Goal: Task Accomplishment & Management: Use online tool/utility

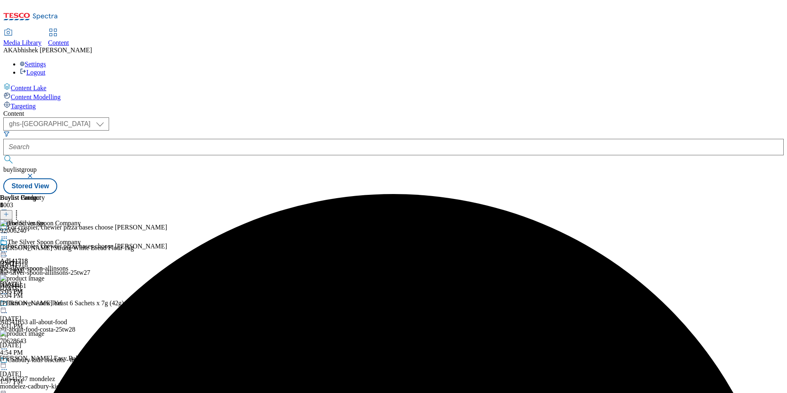
select select "ghs-[GEOGRAPHIC_DATA]"
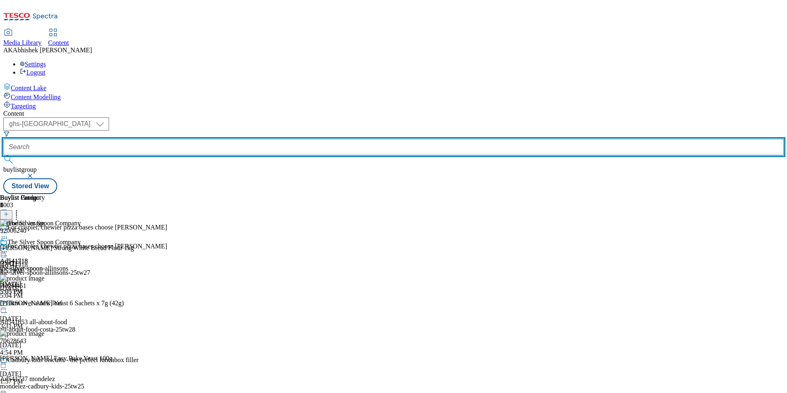
click at [184, 139] on input "text" at bounding box center [393, 147] width 780 height 16
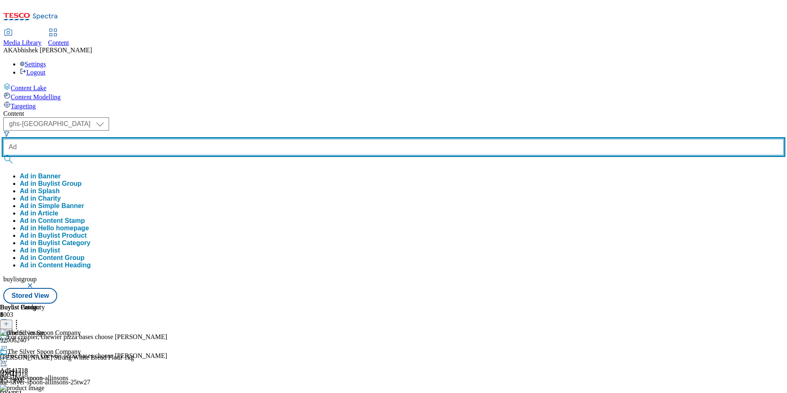
paste input "541653"
type input "Ad541653"
click at [3, 155] on button "submit" at bounding box center [9, 159] width 12 height 8
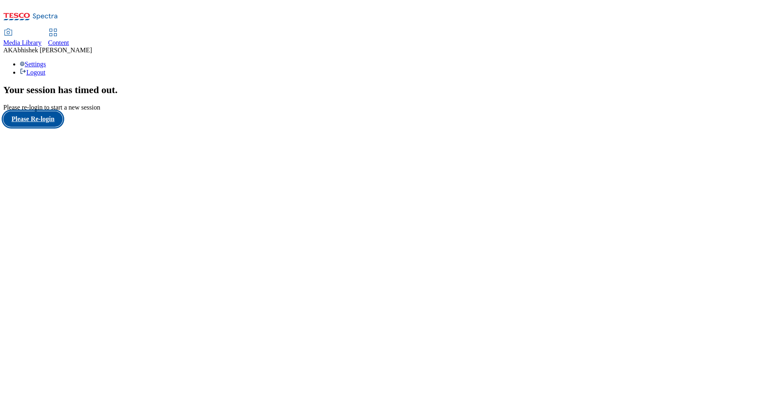
drag, startPoint x: 47, startPoint y: 243, endPoint x: 66, endPoint y: 242, distance: 18.6
click at [47, 127] on button "Please Re-login" at bounding box center [32, 119] width 59 height 16
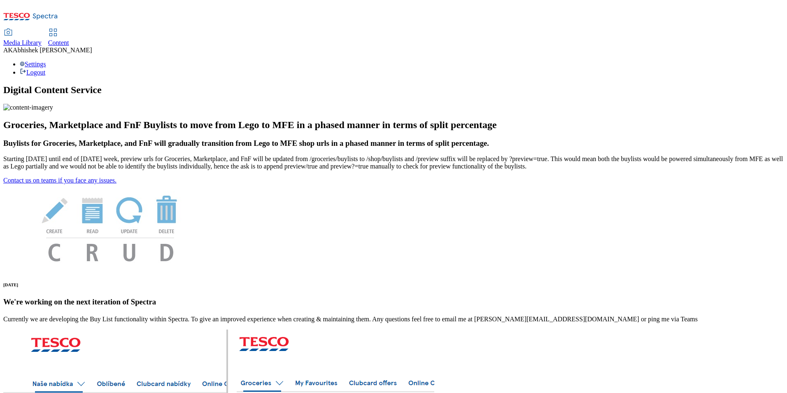
click at [69, 39] on span "Content" at bounding box center [58, 42] width 21 height 7
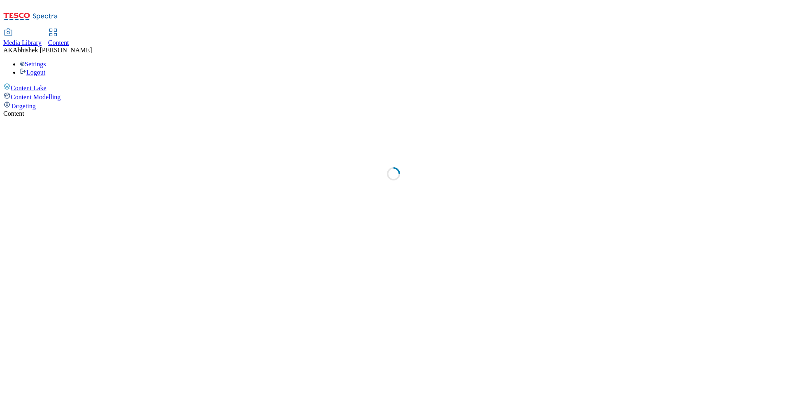
select select "ghs-[GEOGRAPHIC_DATA]"
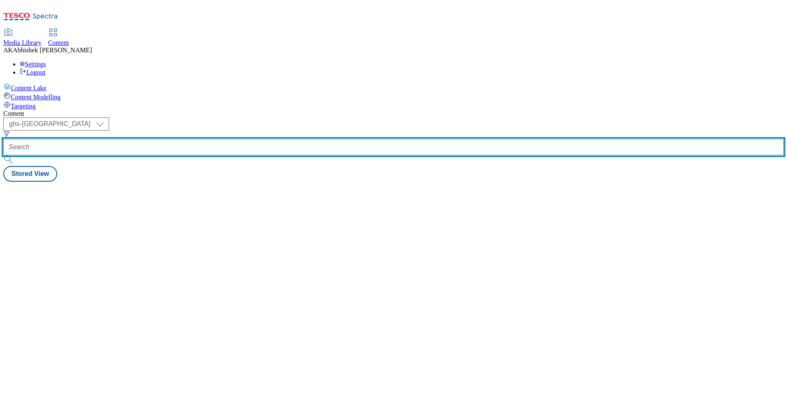
click at [198, 139] on input "text" at bounding box center [393, 147] width 780 height 16
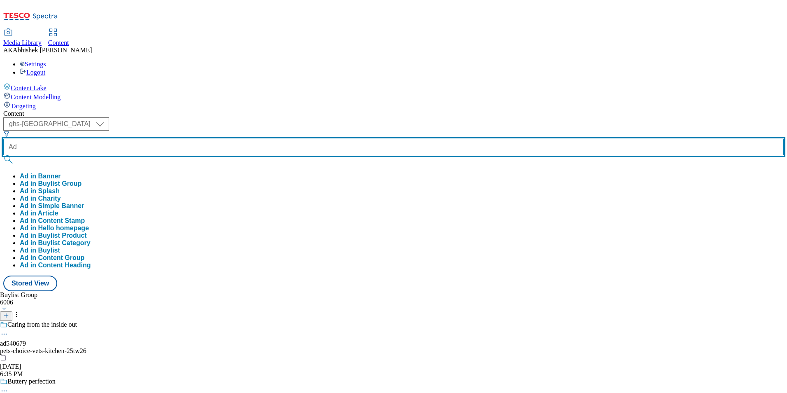
paste input "541653"
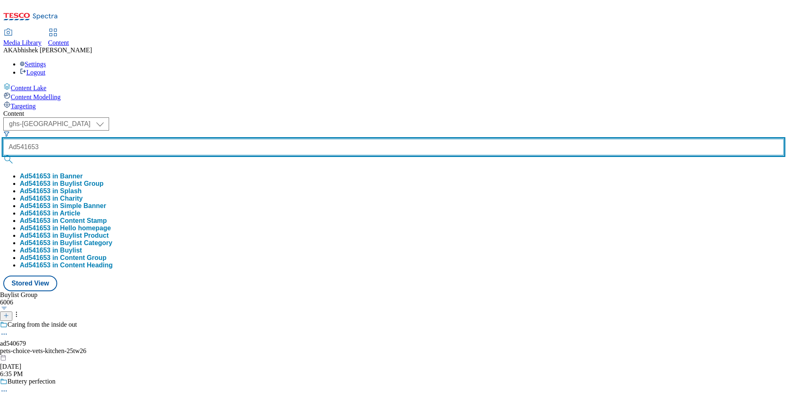
type input "Ad541653"
click at [3, 155] on button "submit" at bounding box center [9, 159] width 12 height 8
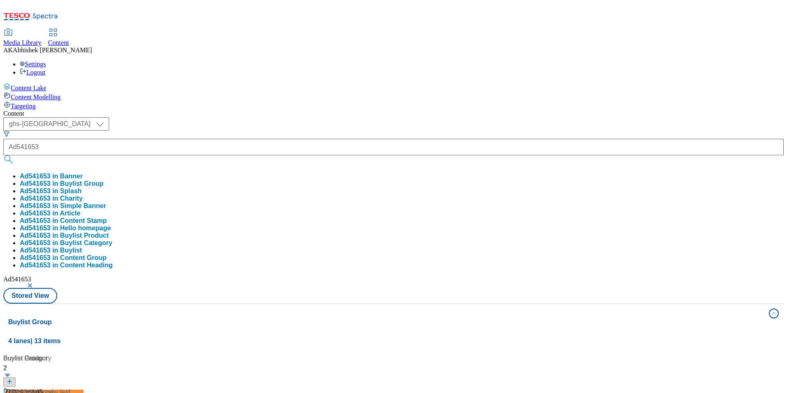
click at [342, 110] on div "Content ( optional ) ghs-roi ghs-uk ghs-uk Ad541653 Ad541653 in Banner Ad541653…" at bounding box center [393, 386] width 780 height 552
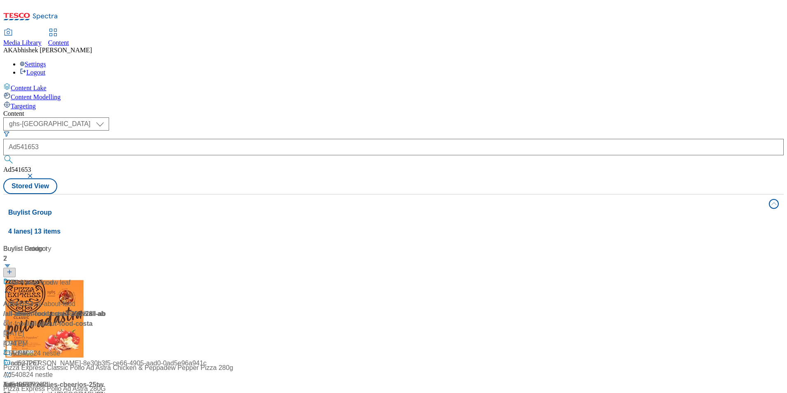
click at [106, 277] on div at bounding box center [54, 287] width 103 height 21
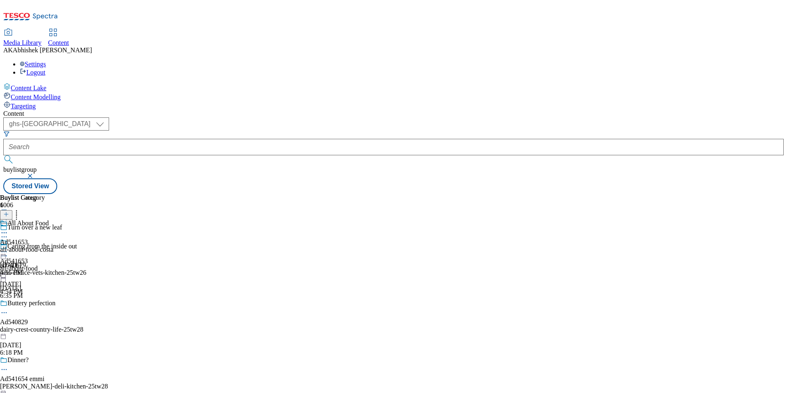
click at [8, 228] on icon at bounding box center [4, 232] width 8 height 8
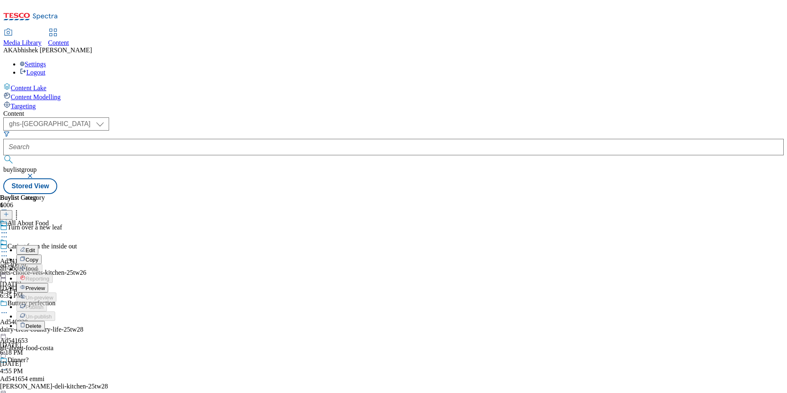
click at [45, 285] on span "Preview" at bounding box center [35, 288] width 19 height 6
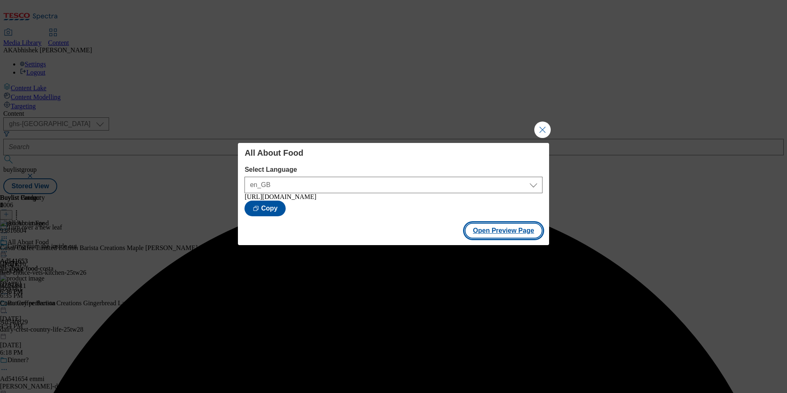
click at [499, 233] on button "Open Preview Page" at bounding box center [504, 231] width 78 height 16
click at [538, 124] on button "Close Modal" at bounding box center [542, 129] width 16 height 16
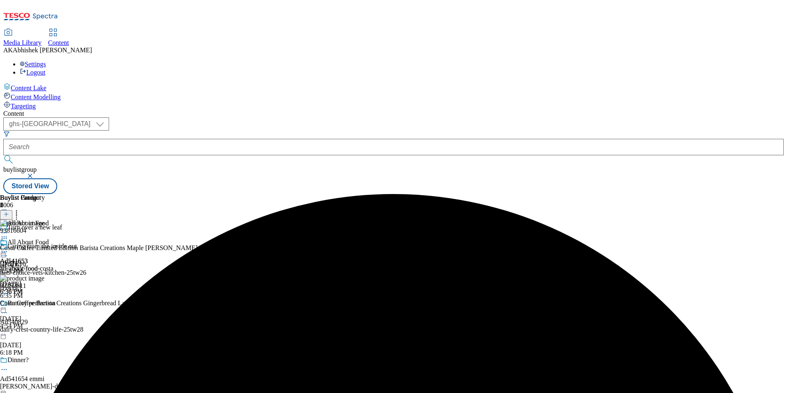
click at [8, 233] on icon at bounding box center [4, 237] width 8 height 8
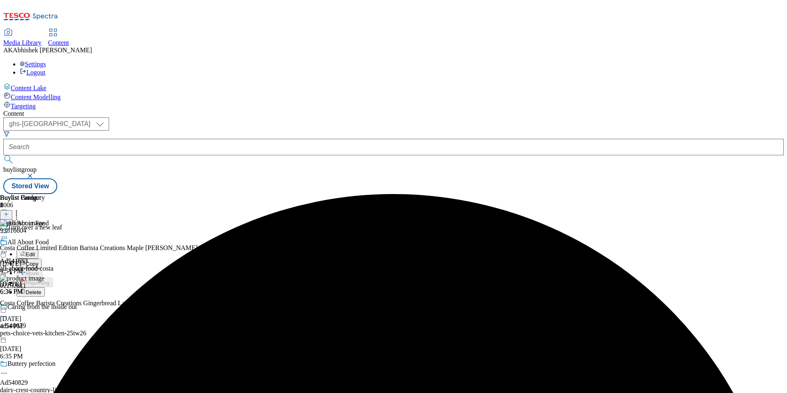
click at [35, 251] on span "Edit" at bounding box center [30, 254] width 9 height 6
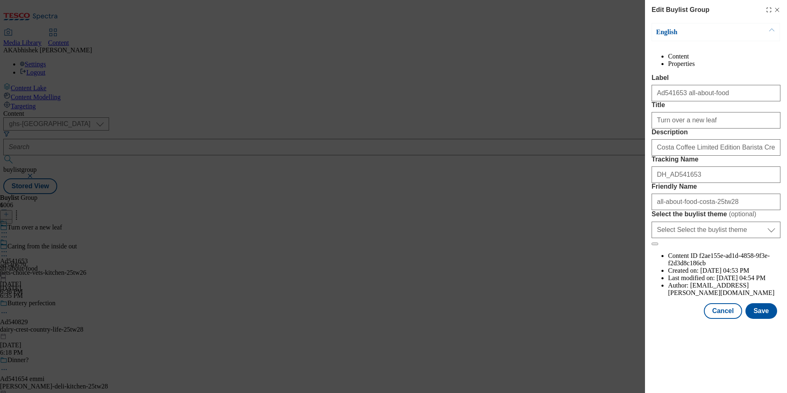
scroll to position [337, 0]
click at [728, 319] on button "Cancel" at bounding box center [723, 311] width 38 height 16
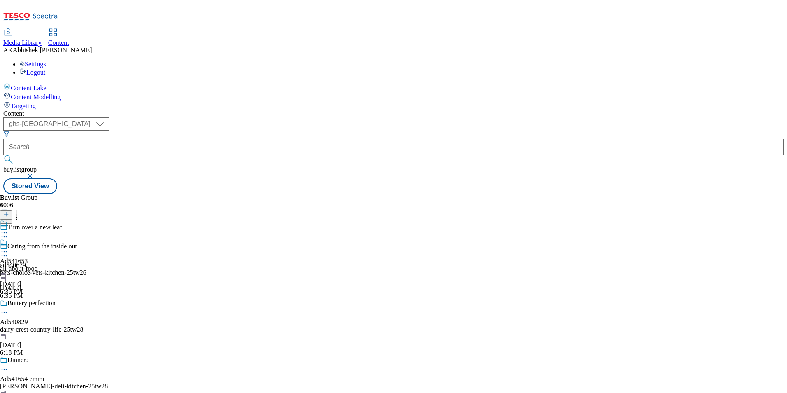
click at [8, 247] on icon at bounding box center [4, 251] width 8 height 8
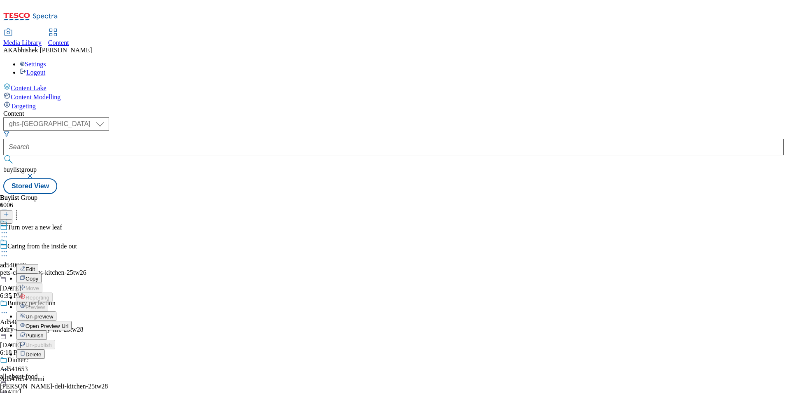
click at [35, 266] on span "Edit" at bounding box center [30, 269] width 9 height 6
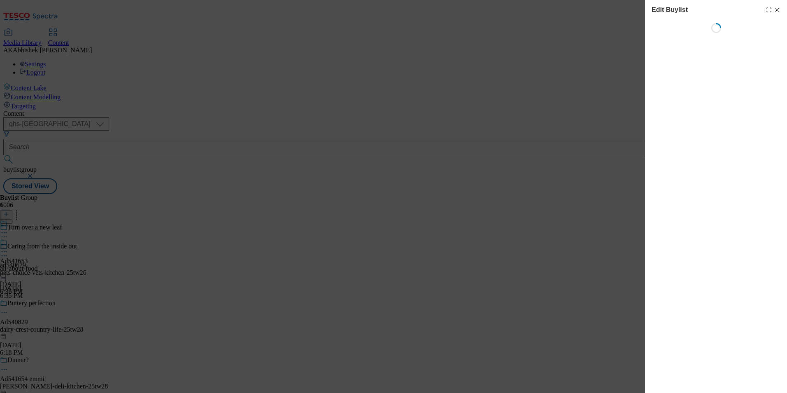
select select "tactical"
select select "supplier funded short term 1-3 weeks"
select select "dunnhumby"
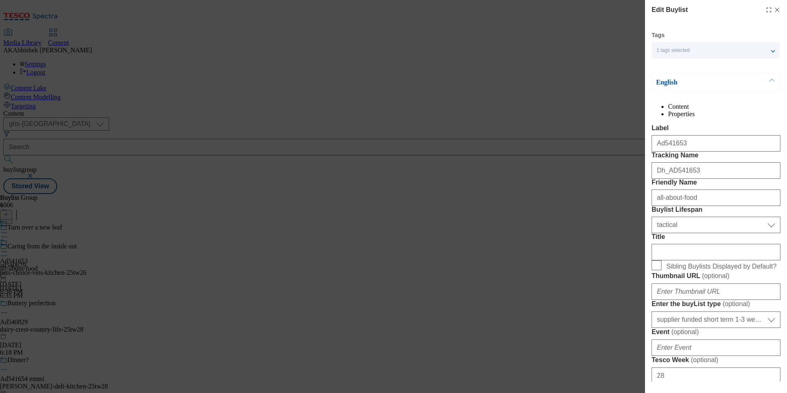
select select "Banner"
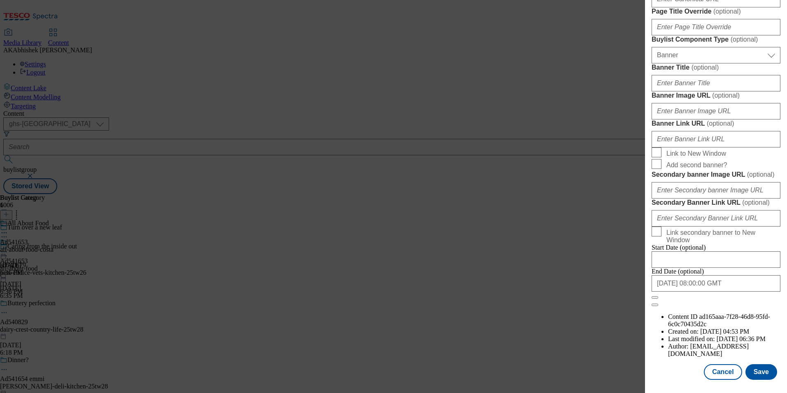
scroll to position [805, 0]
click at [747, 372] on button "Save" at bounding box center [761, 372] width 32 height 16
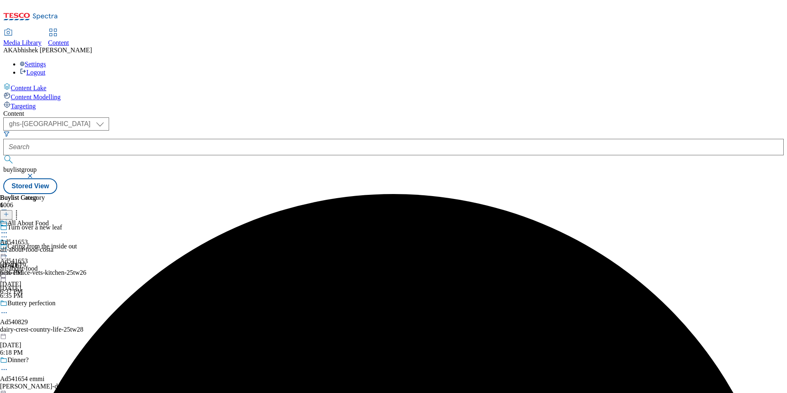
click at [8, 228] on icon at bounding box center [4, 232] width 8 height 8
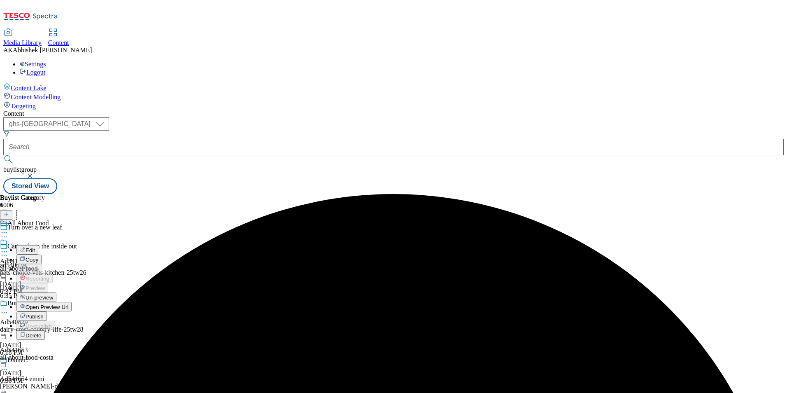
click at [35, 247] on span "Edit" at bounding box center [30, 250] width 9 height 6
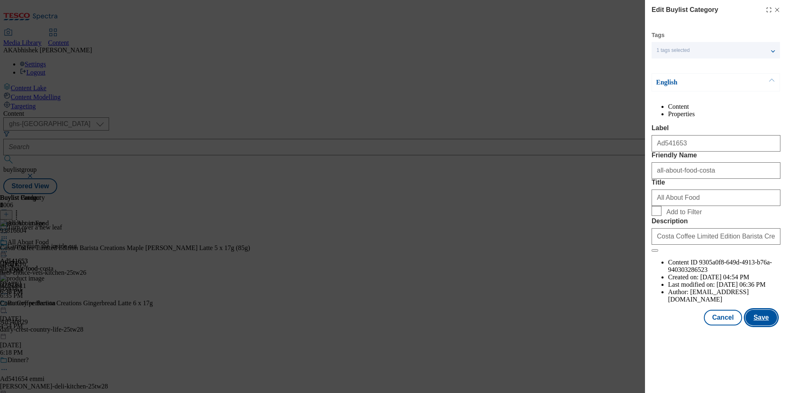
click at [761, 325] on button "Save" at bounding box center [761, 317] width 32 height 16
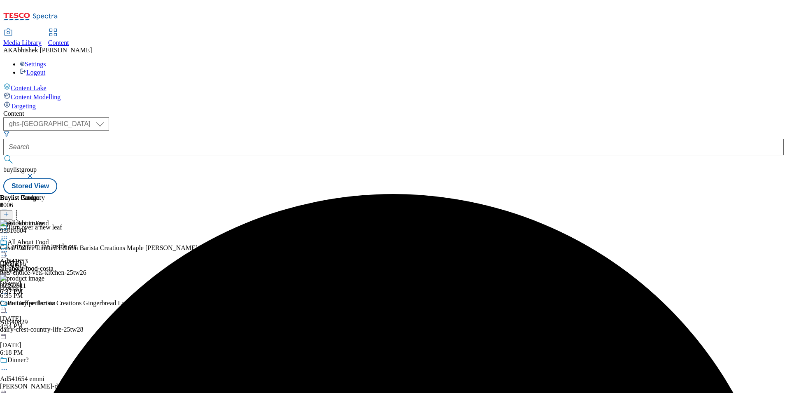
click at [8, 247] on icon at bounding box center [4, 251] width 8 height 8
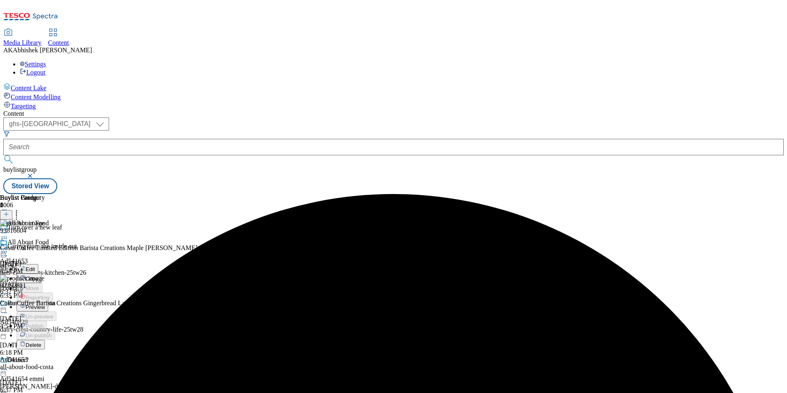
click at [45, 304] on span "Preview" at bounding box center [35, 307] width 19 height 6
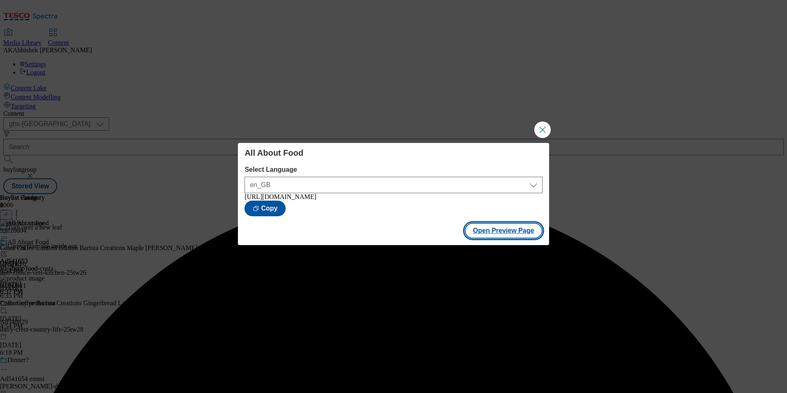
click at [513, 230] on button "Open Preview Page" at bounding box center [504, 231] width 78 height 16
click at [541, 123] on button "Close Modal" at bounding box center [542, 129] width 16 height 16
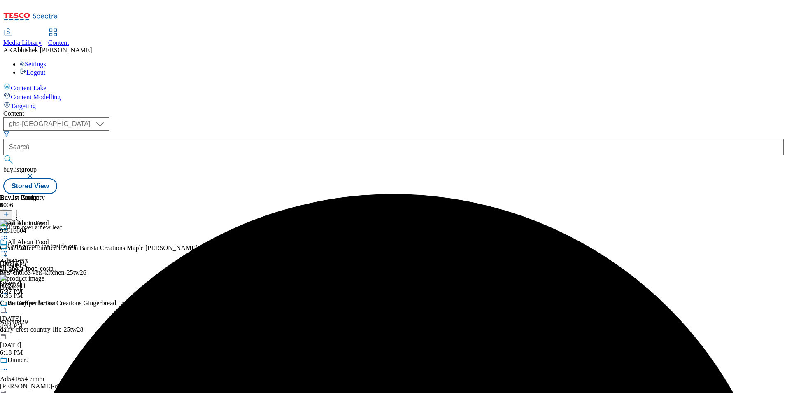
click at [8, 247] on icon at bounding box center [4, 251] width 8 height 8
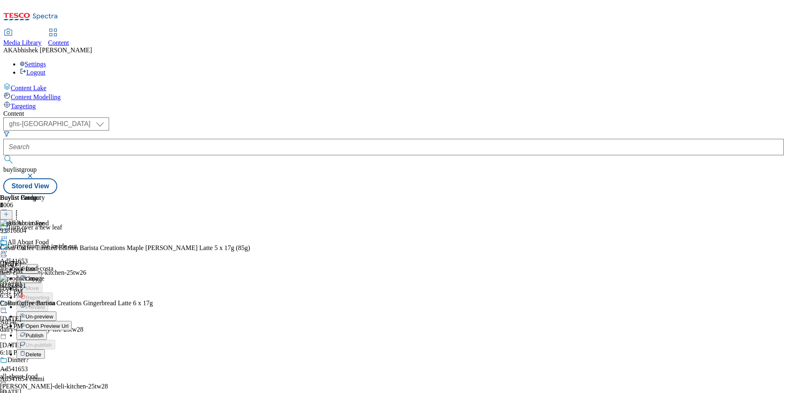
click at [44, 332] on span "Publish" at bounding box center [35, 335] width 18 height 6
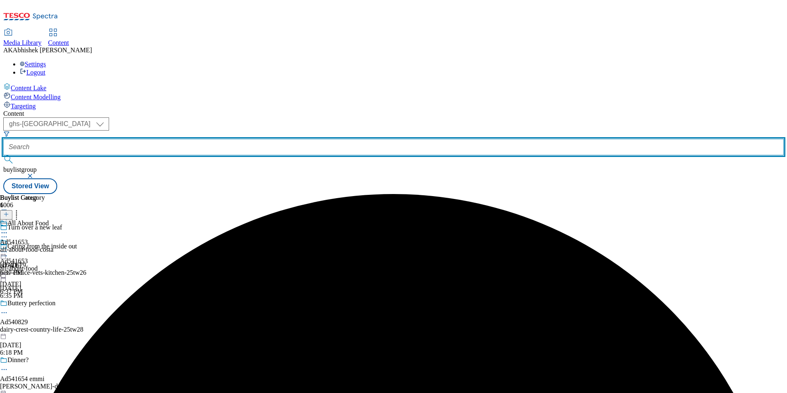
click at [216, 139] on input "text" at bounding box center [393, 147] width 780 height 16
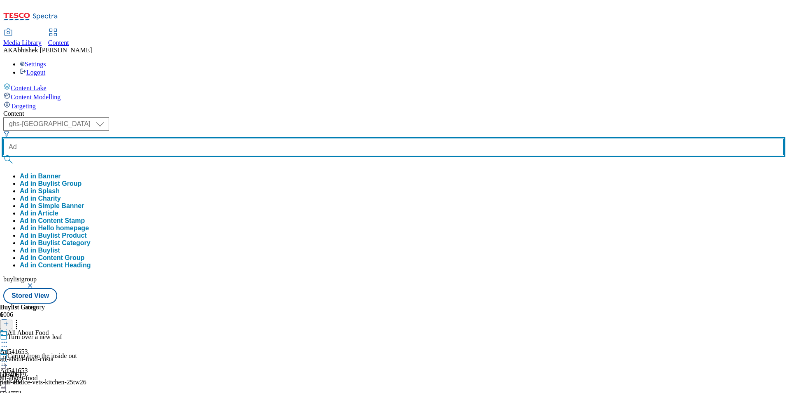
paste input "540679"
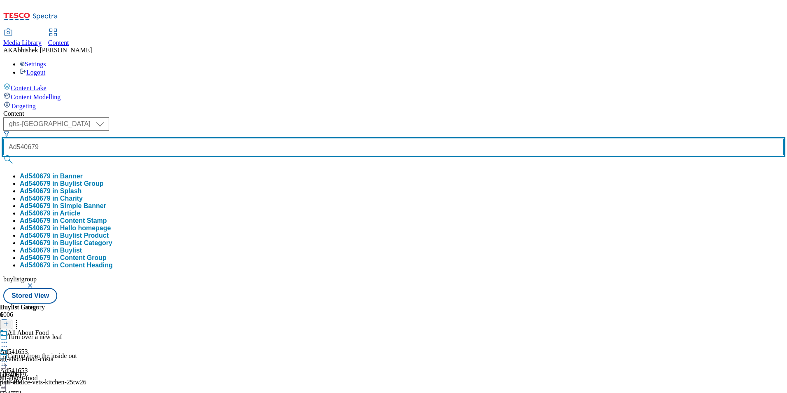
type input "Ad540679"
click at [3, 155] on button "submit" at bounding box center [9, 159] width 12 height 8
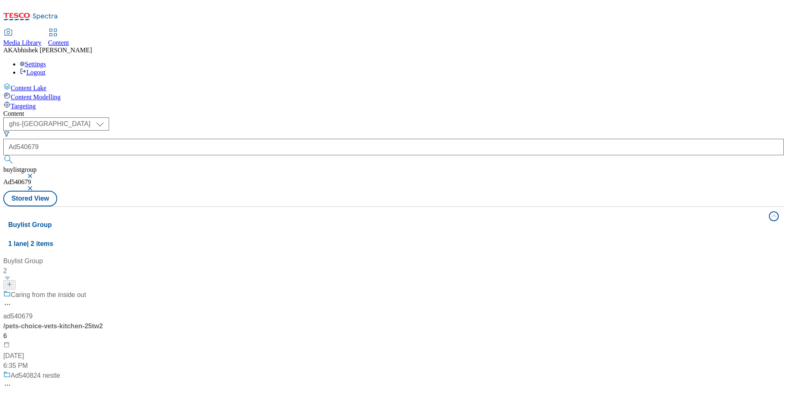
click at [106, 290] on div "Caring from the inside out" at bounding box center [54, 300] width 103 height 21
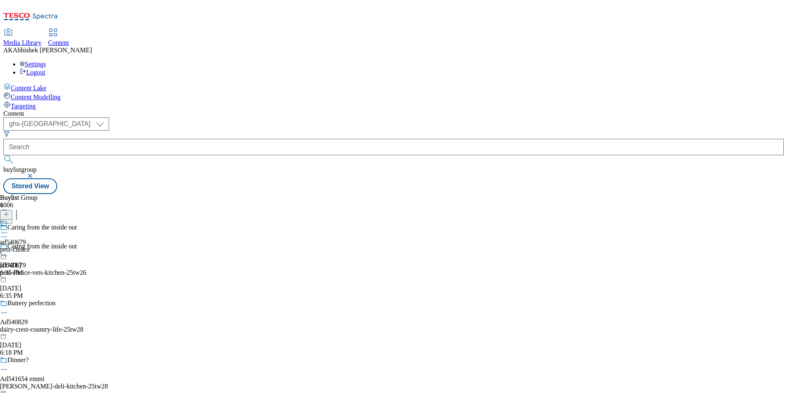
click at [8, 251] on icon at bounding box center [4, 255] width 8 height 8
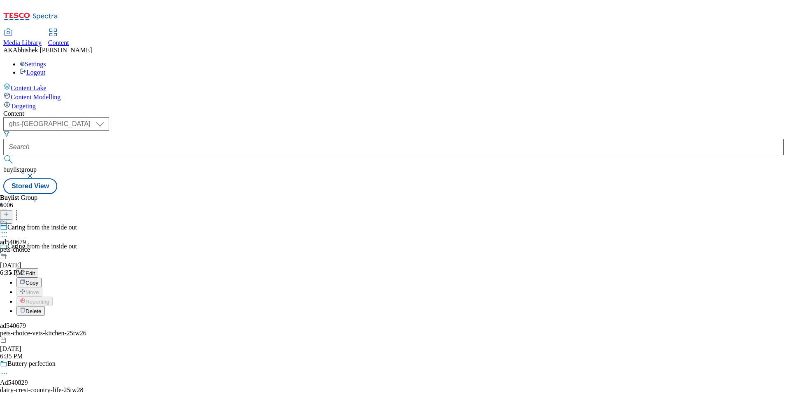
click at [35, 270] on span "Edit" at bounding box center [30, 273] width 9 height 6
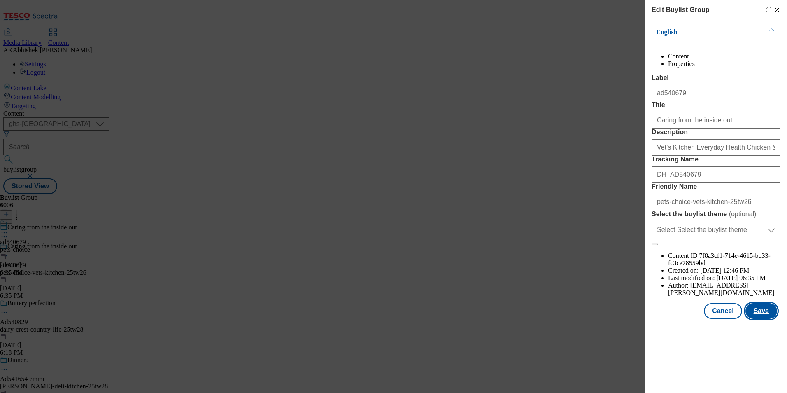
click at [766, 319] on button "Save" at bounding box center [761, 311] width 32 height 16
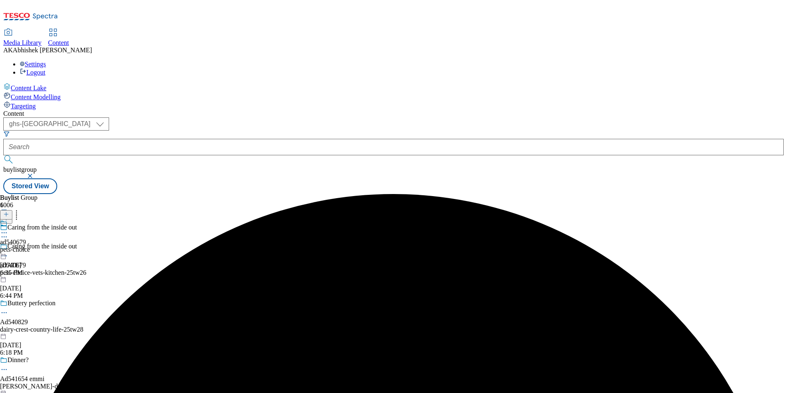
click at [8, 228] on icon at bounding box center [4, 232] width 8 height 8
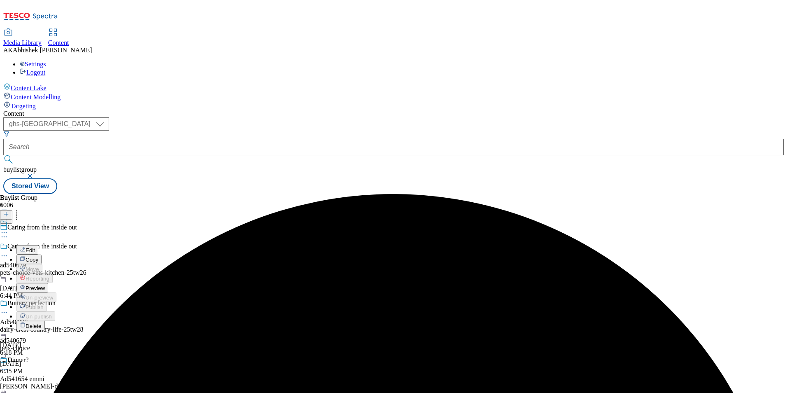
click at [35, 247] on span "Edit" at bounding box center [30, 250] width 9 height 6
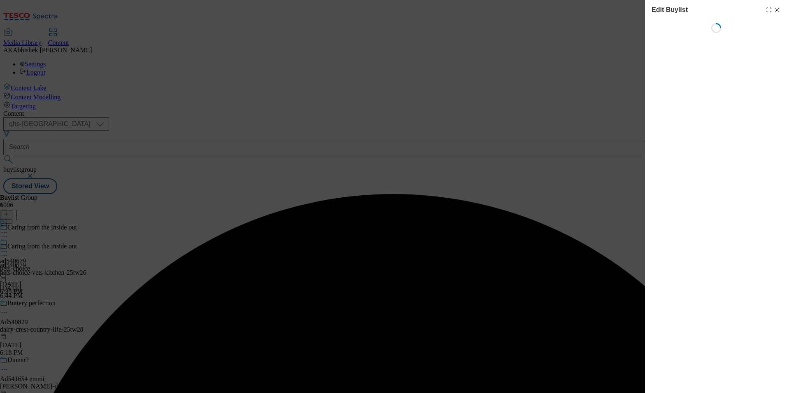
select select "tactical"
select select "supplier funded short term 1-3 weeks"
select select "dunnhumby"
select select "Banner"
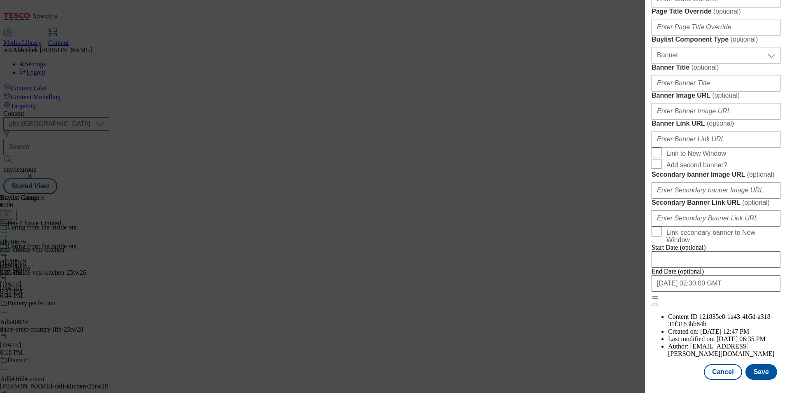
scroll to position [805, 0]
click at [737, 291] on input "2025-11-16 02:30:00 GMT" at bounding box center [716, 283] width 129 height 16
select select "2025"
select select "November"
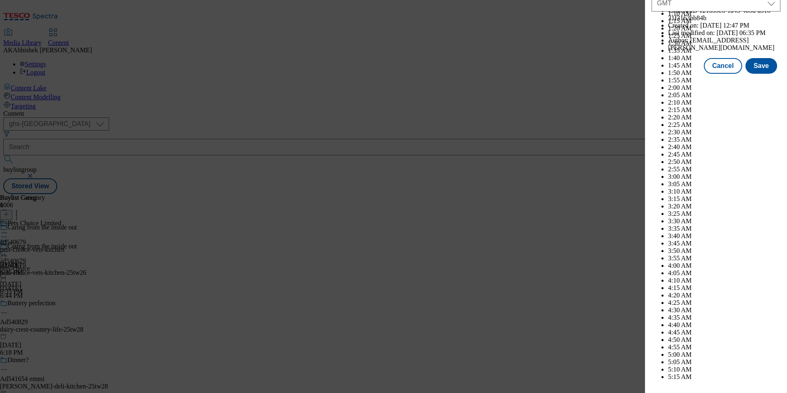
scroll to position [445, 0]
click at [757, 74] on button "Save" at bounding box center [761, 66] width 32 height 16
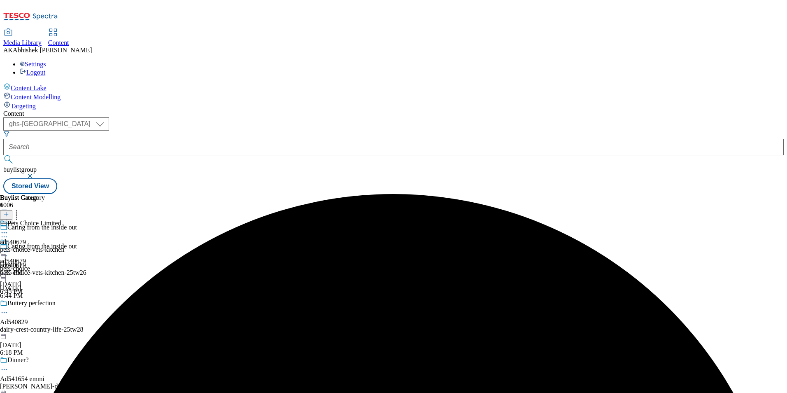
click at [8, 247] on icon at bounding box center [4, 251] width 8 height 8
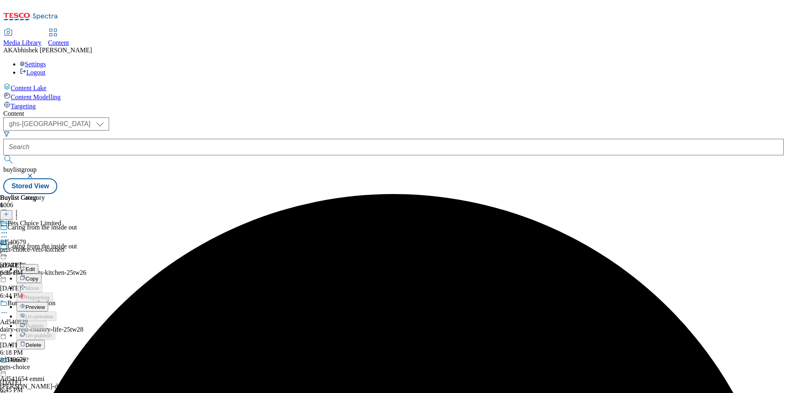
click at [35, 266] on span "Edit" at bounding box center [30, 269] width 9 height 6
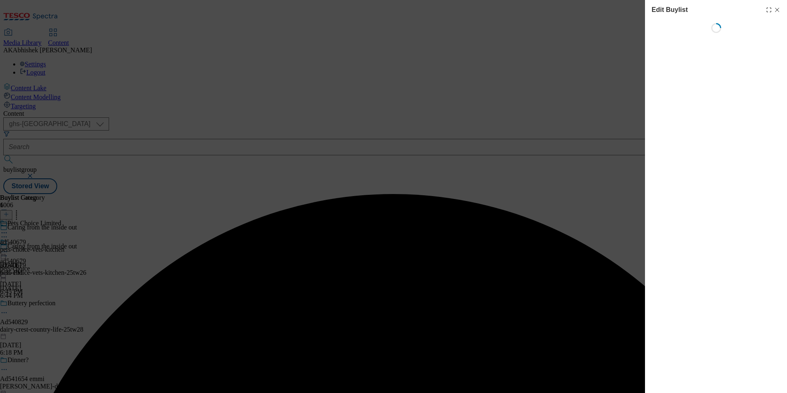
select select "tactical"
select select "supplier funded short term 1-3 weeks"
select select "dunnhumby"
select select "Banner"
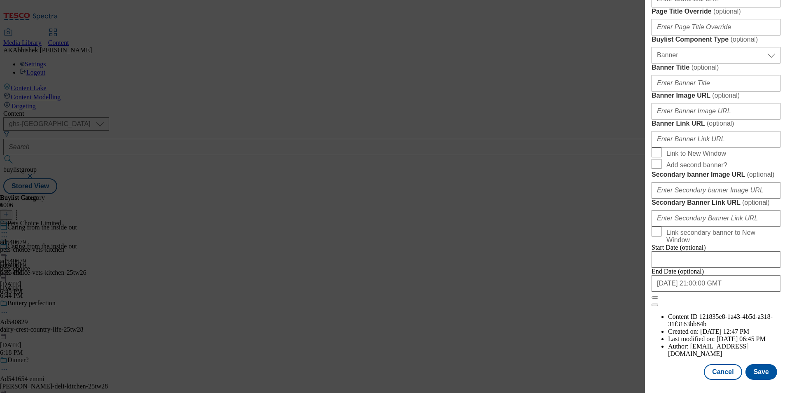
scroll to position [805, 0]
click at [715, 291] on input "2025-11-14 21:00:00 GMT" at bounding box center [716, 283] width 129 height 16
select select "2025"
select select "November"
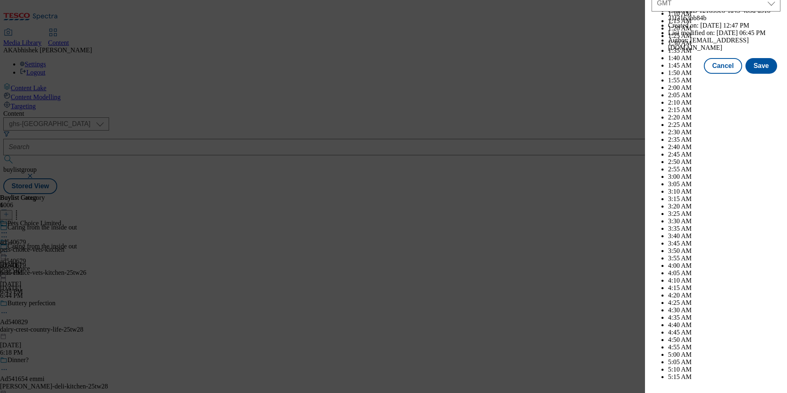
scroll to position [3834, 0]
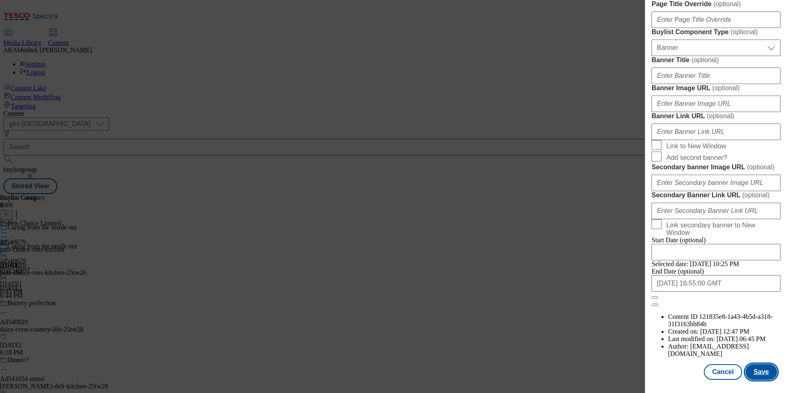
click at [752, 370] on button "Save" at bounding box center [761, 372] width 32 height 16
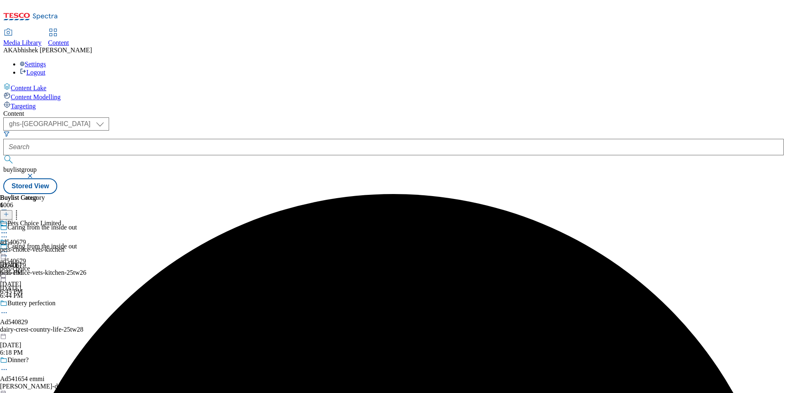
click at [8, 228] on icon at bounding box center [4, 232] width 8 height 8
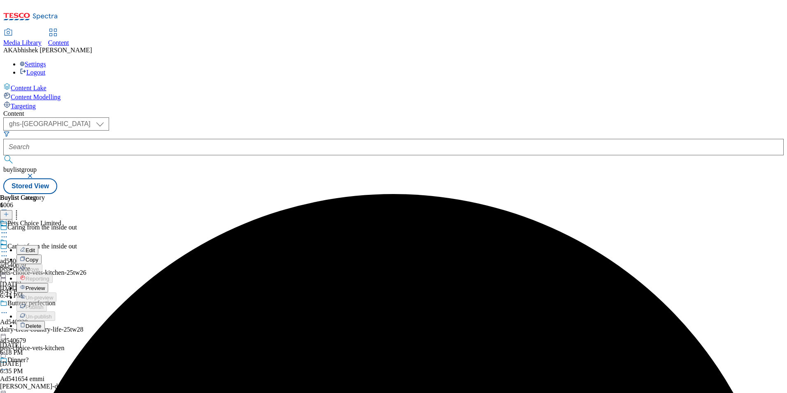
click at [35, 247] on span "Edit" at bounding box center [30, 250] width 9 height 6
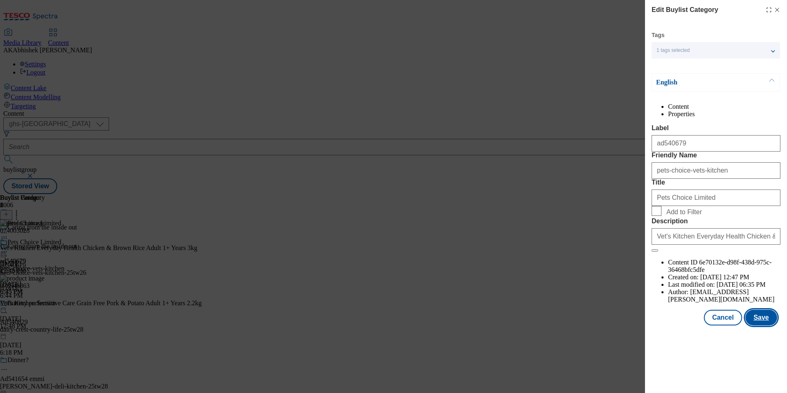
click at [760, 325] on button "Save" at bounding box center [761, 317] width 32 height 16
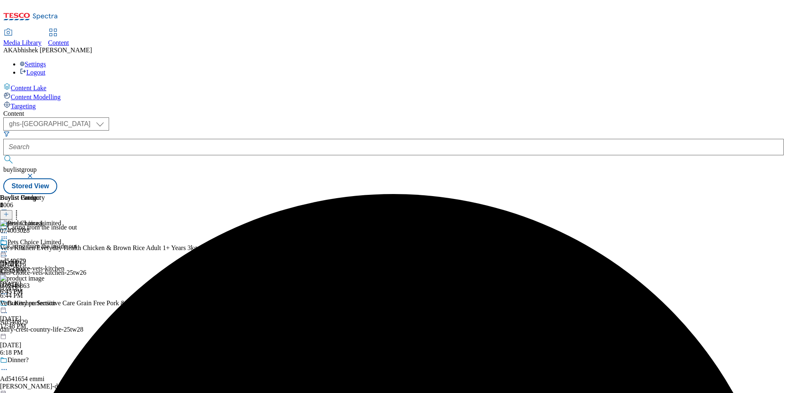
click at [8, 247] on icon at bounding box center [4, 251] width 8 height 8
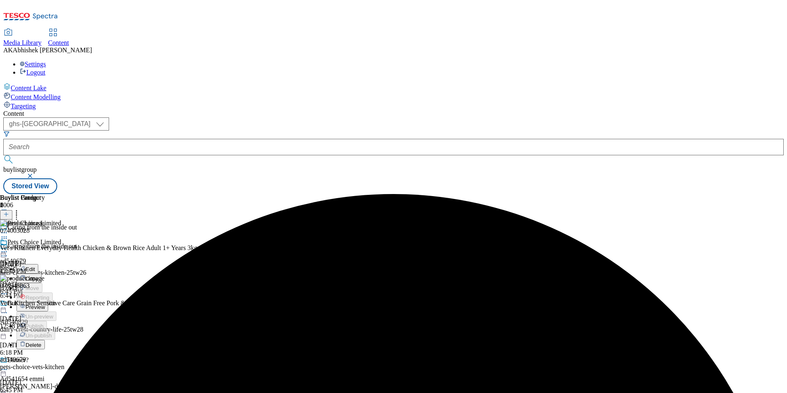
click at [45, 304] on span "Preview" at bounding box center [35, 307] width 19 height 6
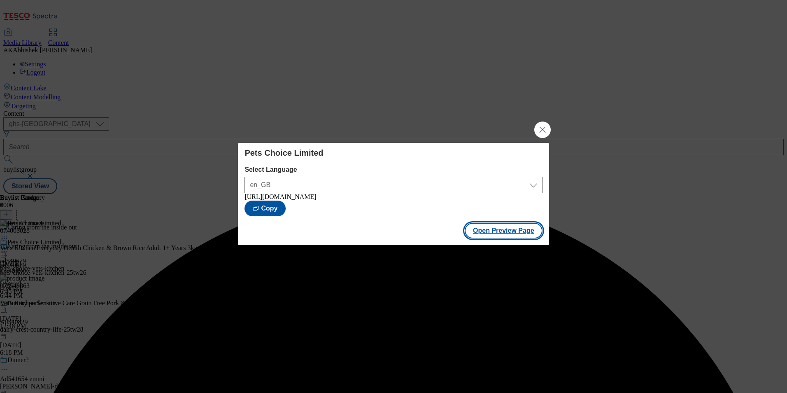
click at [509, 237] on button "Open Preview Page" at bounding box center [504, 231] width 78 height 16
click at [535, 123] on button "Close Modal" at bounding box center [542, 129] width 16 height 16
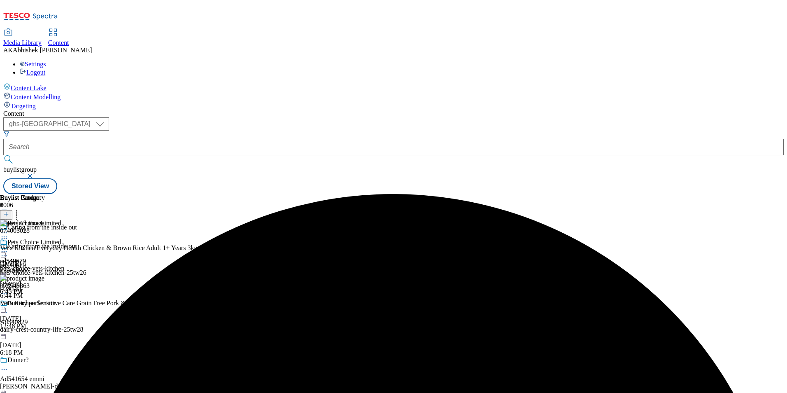
click at [8, 247] on icon at bounding box center [4, 251] width 8 height 8
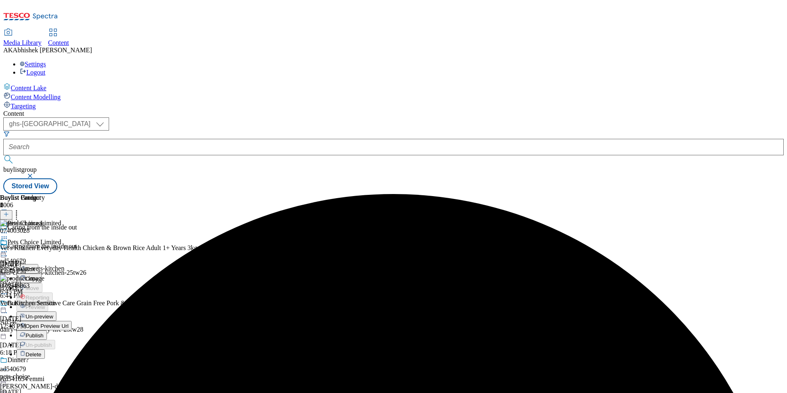
click at [44, 332] on span "Publish" at bounding box center [35, 335] width 18 height 6
